Goal: Find specific page/section: Find specific page/section

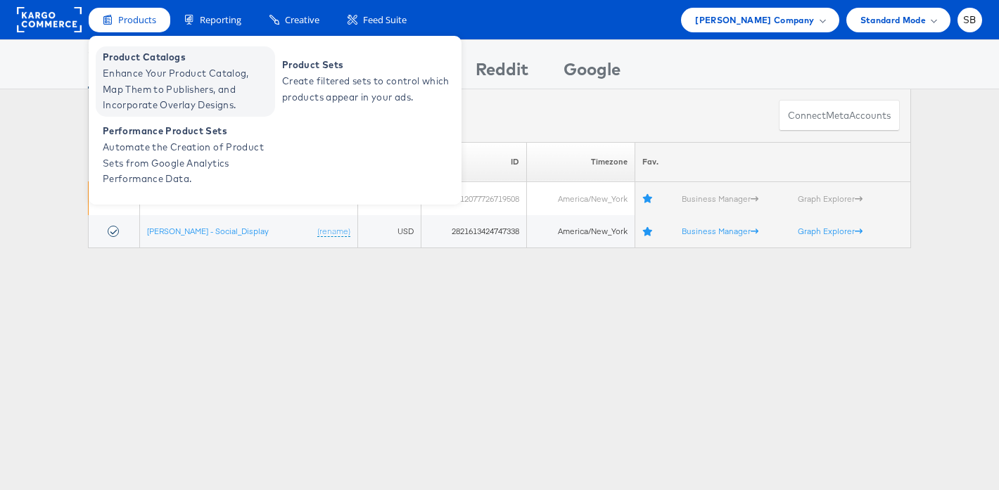
click at [155, 82] on span "Enhance Your Product Catalog, Map Them to Publishers, and Incorporate Overlay D…" at bounding box center [187, 89] width 169 height 48
